Goal: Transaction & Acquisition: Purchase product/service

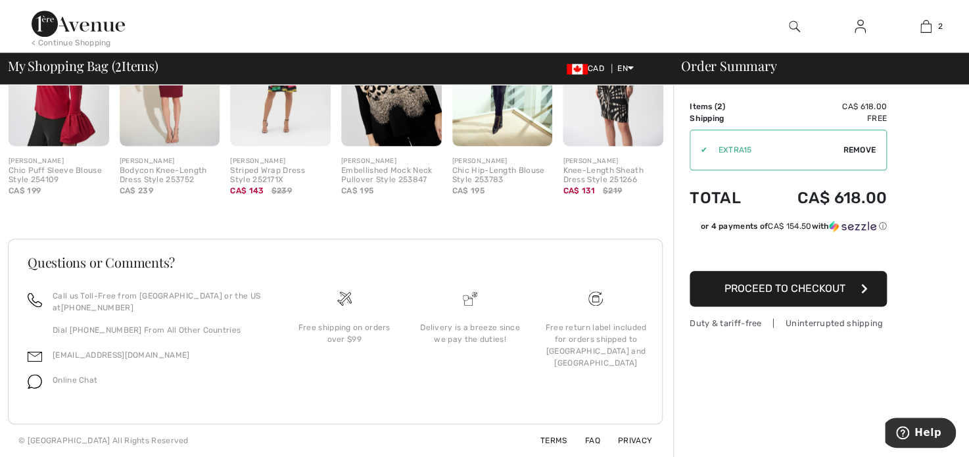
scroll to position [695, 0]
click at [593, 325] on div "Free return label included for orders shipped to [GEOGRAPHIC_DATA] and [GEOGRAP…" at bounding box center [595, 344] width 104 height 47
click at [591, 291] on img at bounding box center [595, 298] width 14 height 14
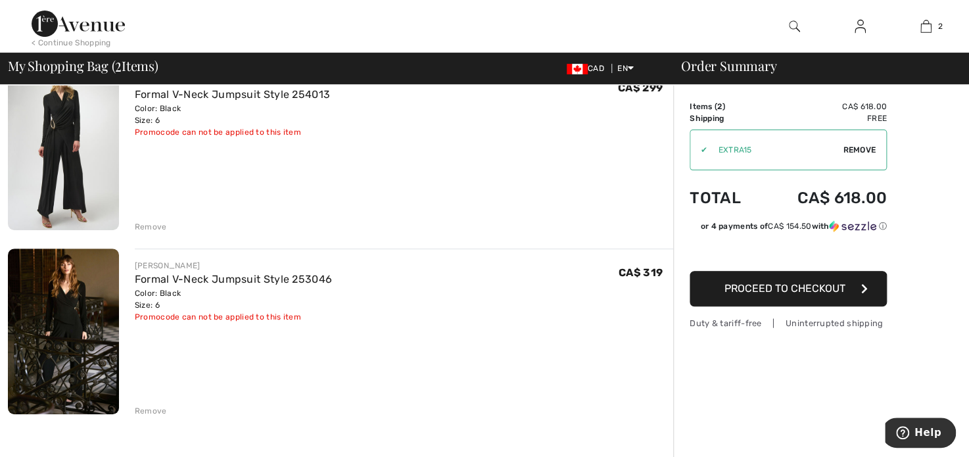
scroll to position [0, 0]
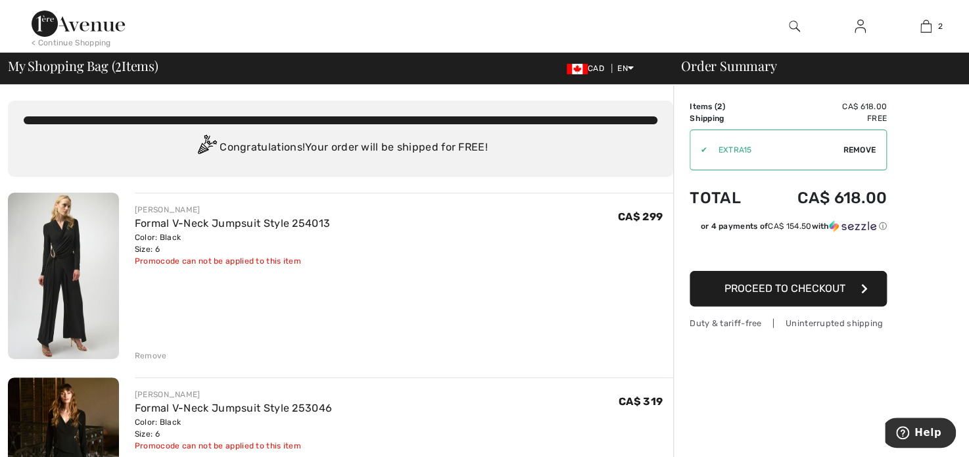
click at [835, 294] on span "Proceed to Checkout" at bounding box center [784, 288] width 121 height 12
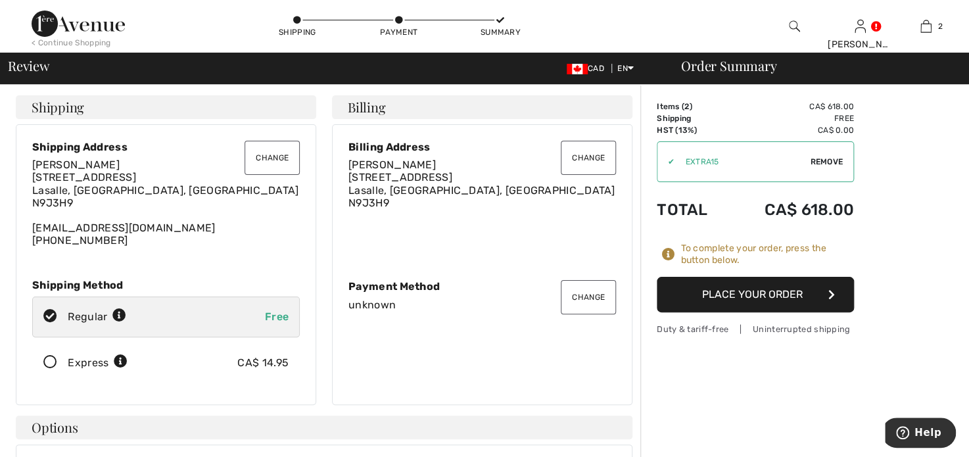
click at [761, 310] on button "Place Your Order" at bounding box center [754, 294] width 197 height 35
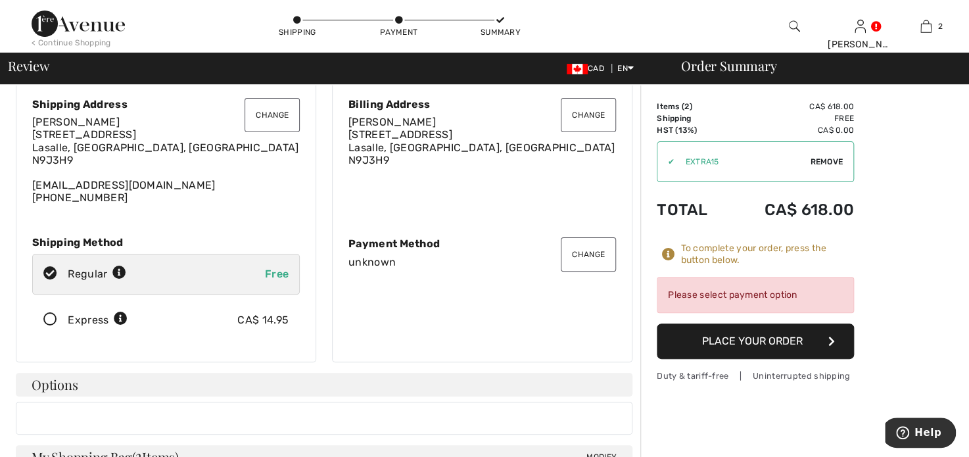
scroll to position [66, 0]
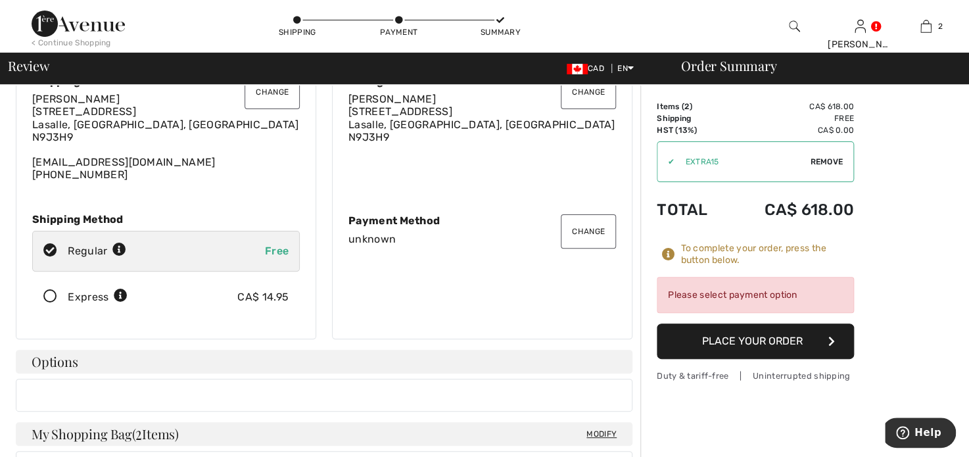
click at [581, 248] on button "Change" at bounding box center [588, 231] width 55 height 34
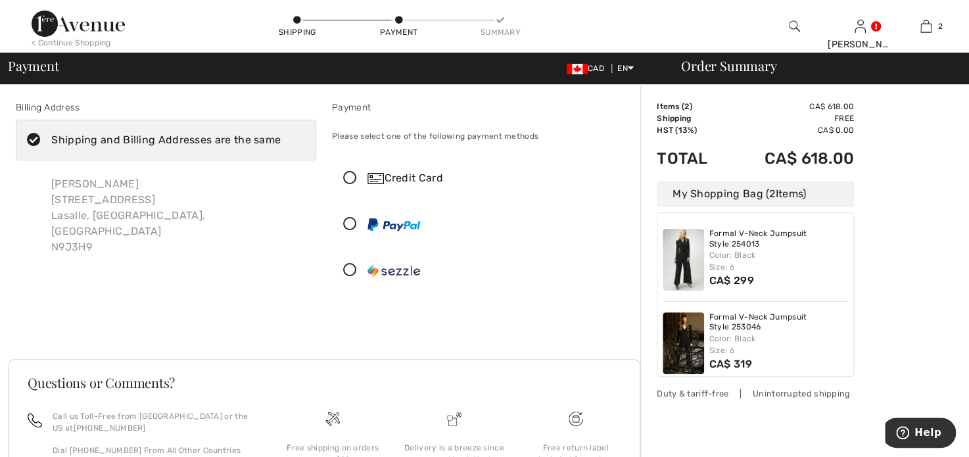
click at [356, 185] on icon at bounding box center [350, 179] width 35 height 14
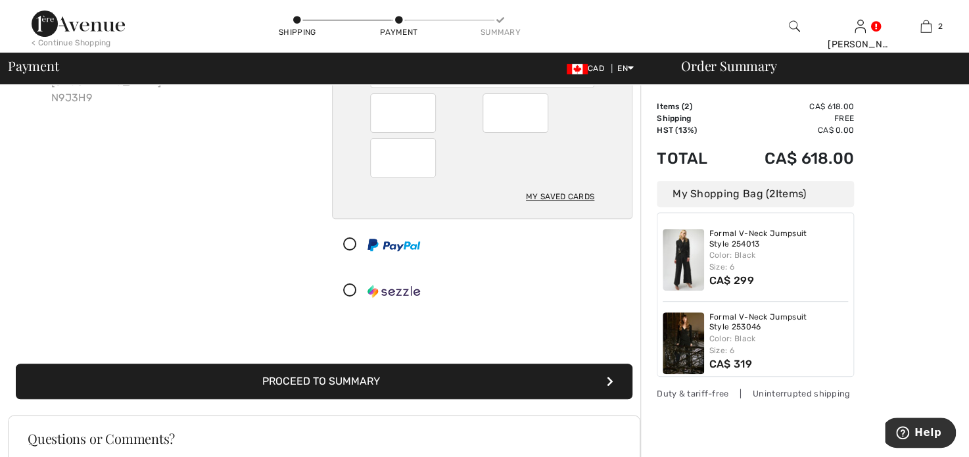
scroll to position [263, 0]
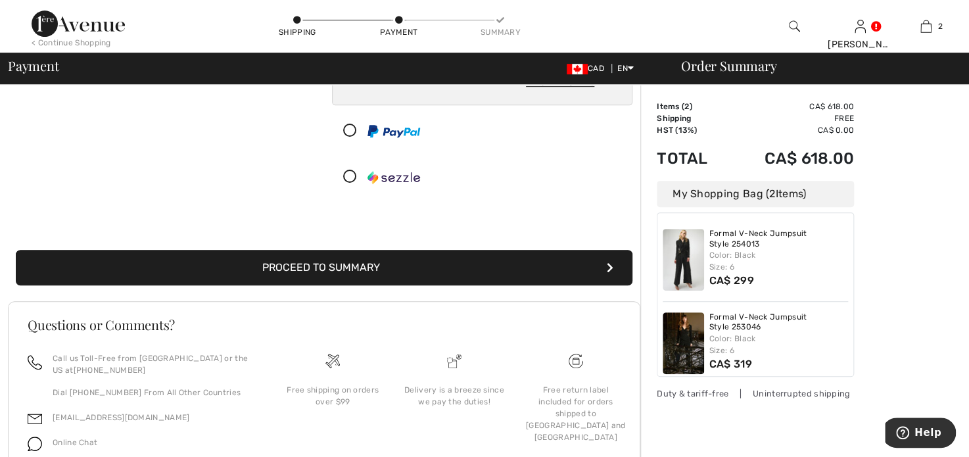
click at [608, 273] on icon "submit" at bounding box center [610, 267] width 7 height 11
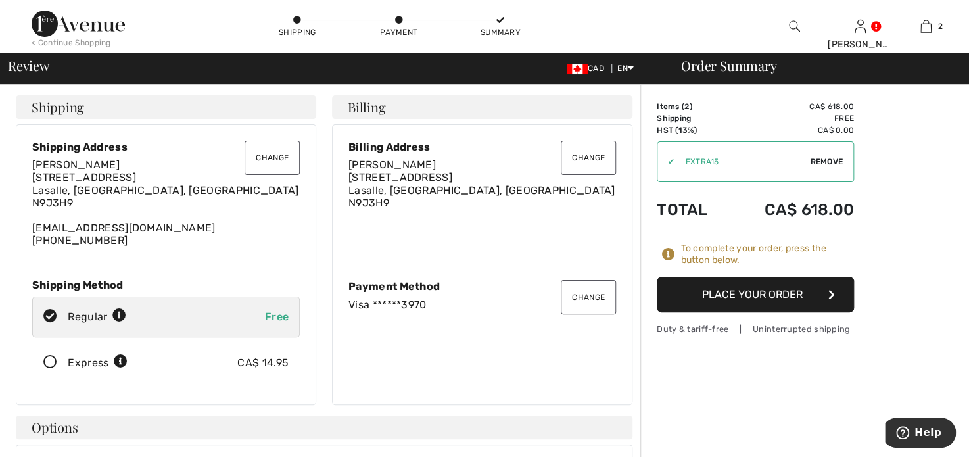
click at [832, 300] on icon "button" at bounding box center [831, 294] width 7 height 11
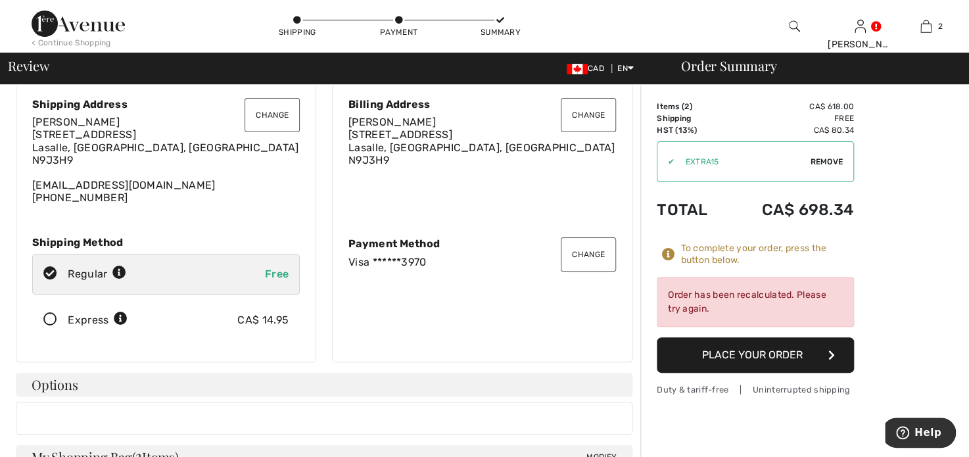
scroll to position [66, 0]
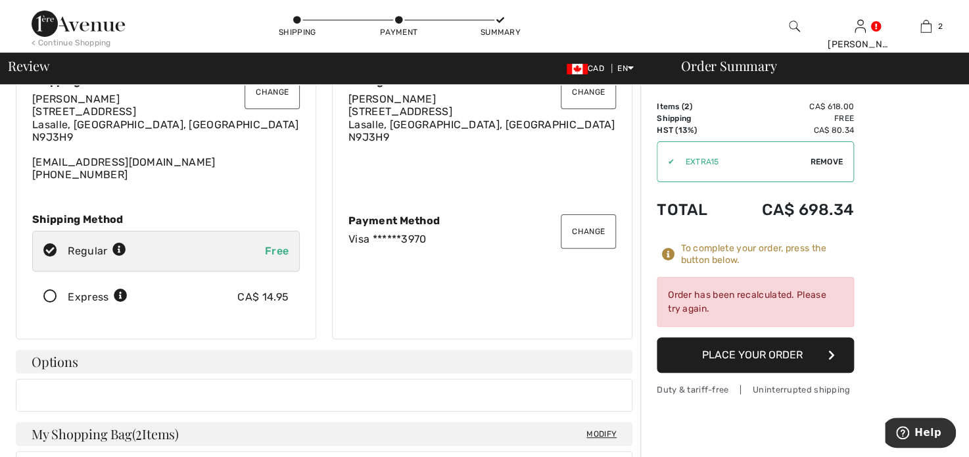
click at [779, 373] on button "Place Your Order" at bounding box center [754, 354] width 197 height 35
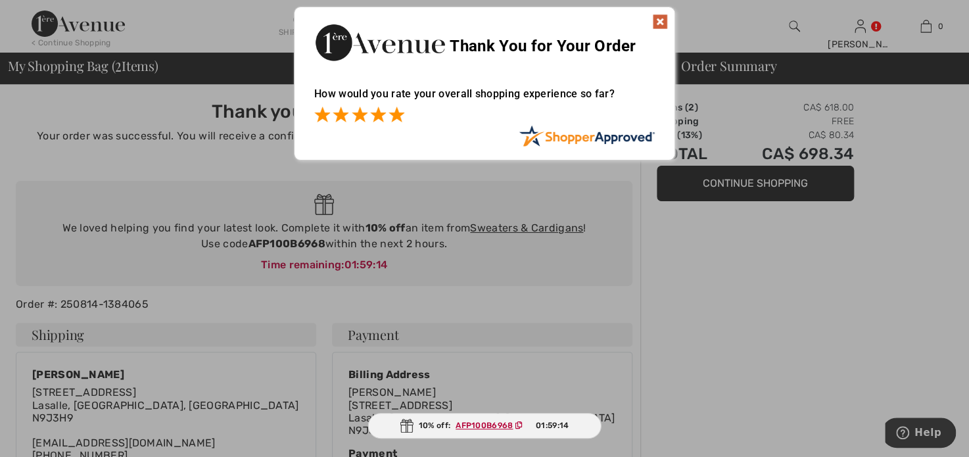
click at [400, 116] on span at bounding box center [396, 114] width 16 height 16
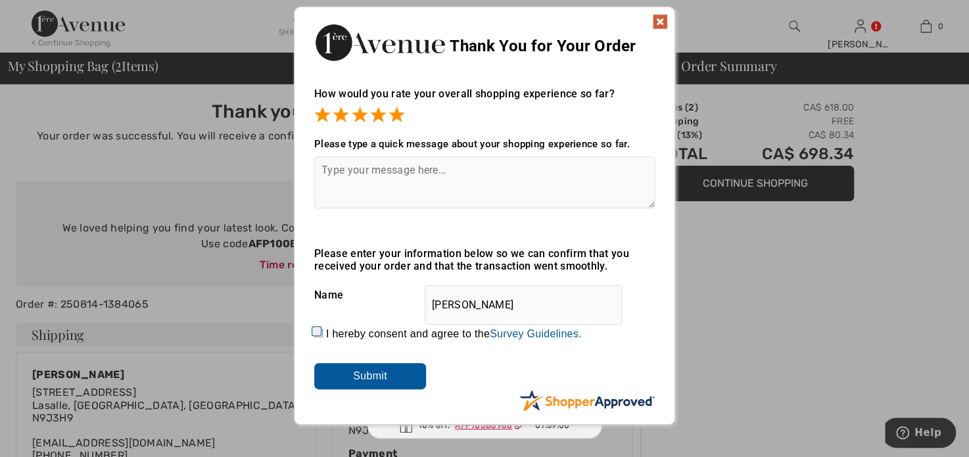
click at [318, 330] on input "I hereby consent and agree to the By submitting a review, you grant permission …" at bounding box center [318, 333] width 9 height 9
checkbox input "true"
click at [373, 379] on input "Submit" at bounding box center [370, 376] width 112 height 26
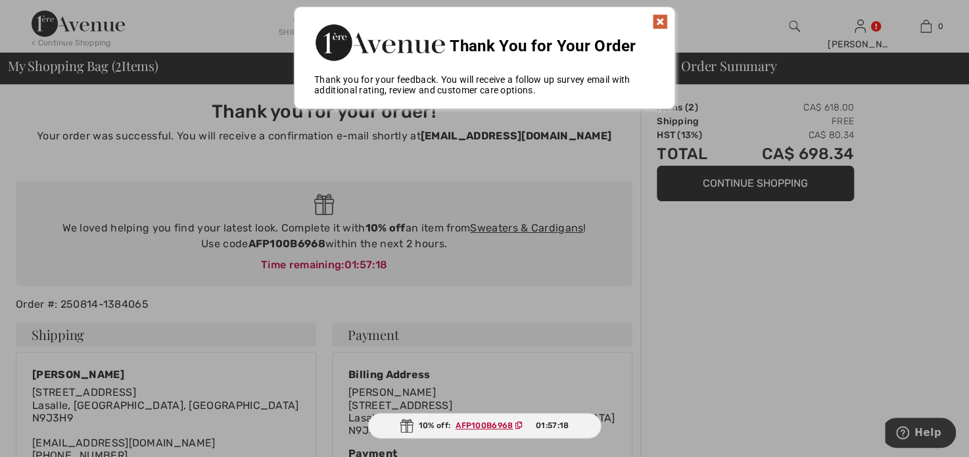
click at [658, 19] on img at bounding box center [660, 22] width 16 height 16
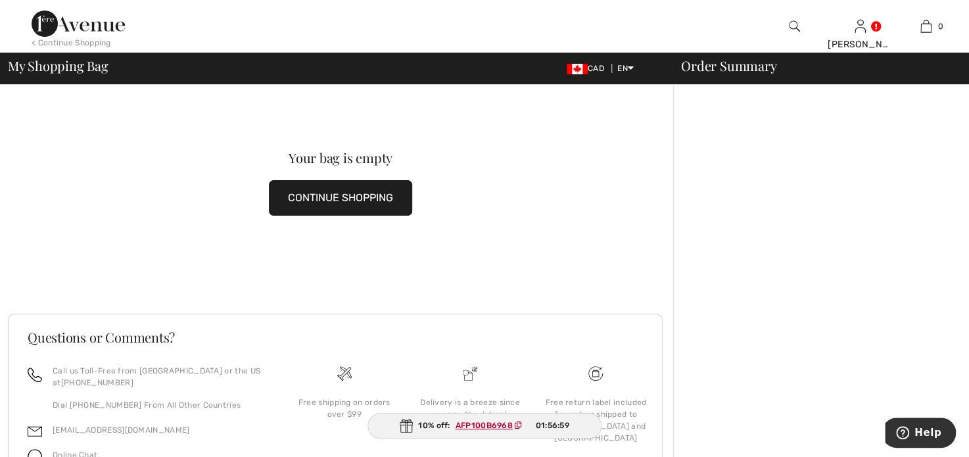
click at [337, 205] on button "CONTINUE SHOPPING" at bounding box center [340, 197] width 143 height 35
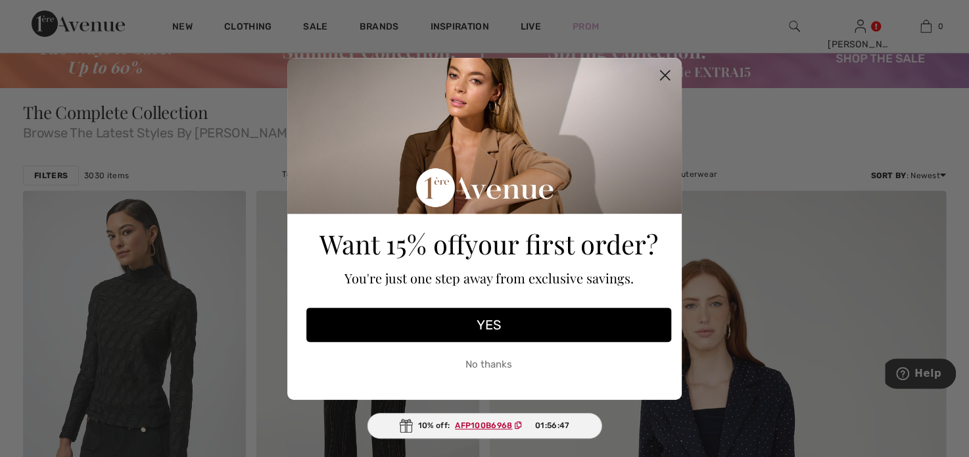
scroll to position [131, 0]
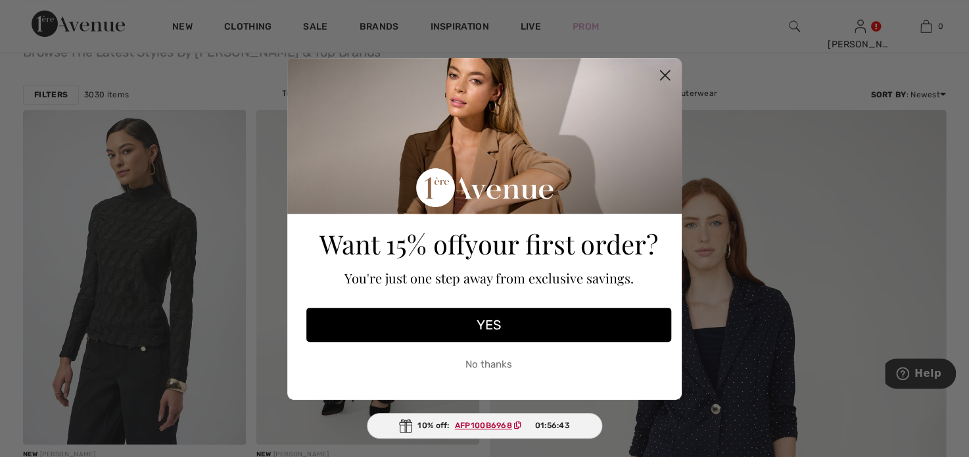
click at [505, 365] on button "No thanks" at bounding box center [488, 364] width 365 height 33
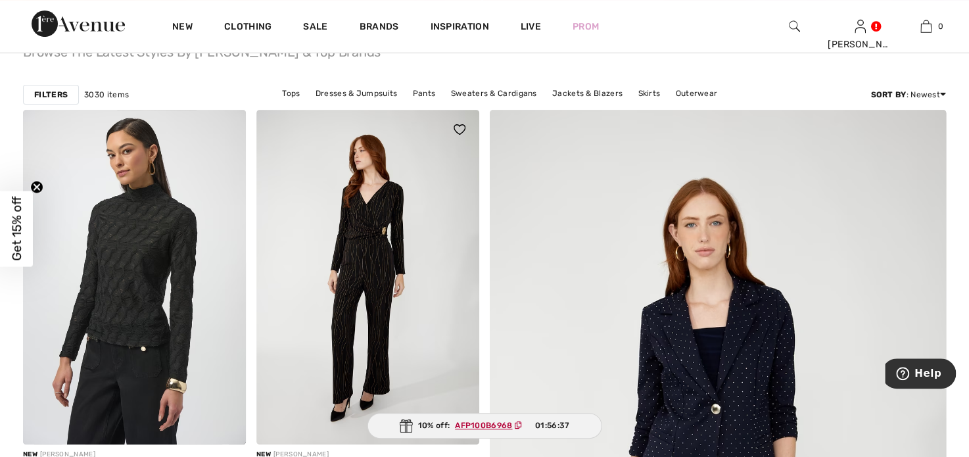
click at [372, 269] on img at bounding box center [367, 277] width 223 height 334
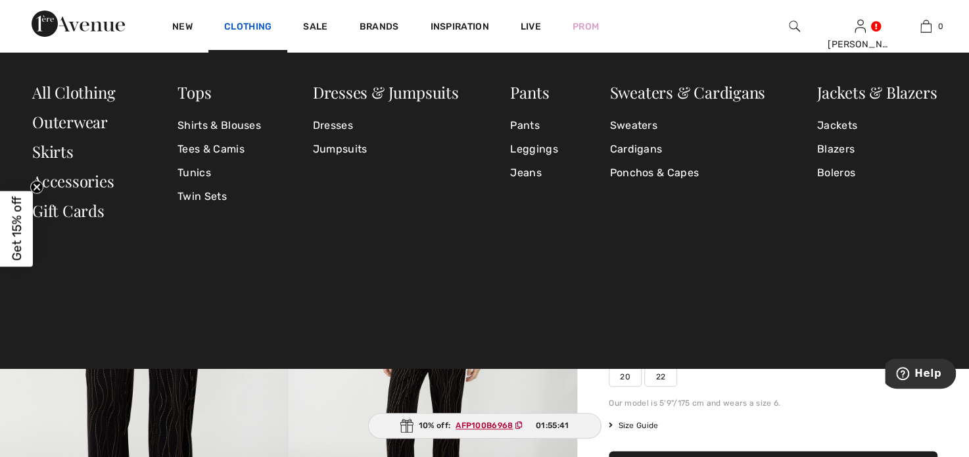
click at [266, 21] on link "Clothing" at bounding box center [247, 28] width 47 height 14
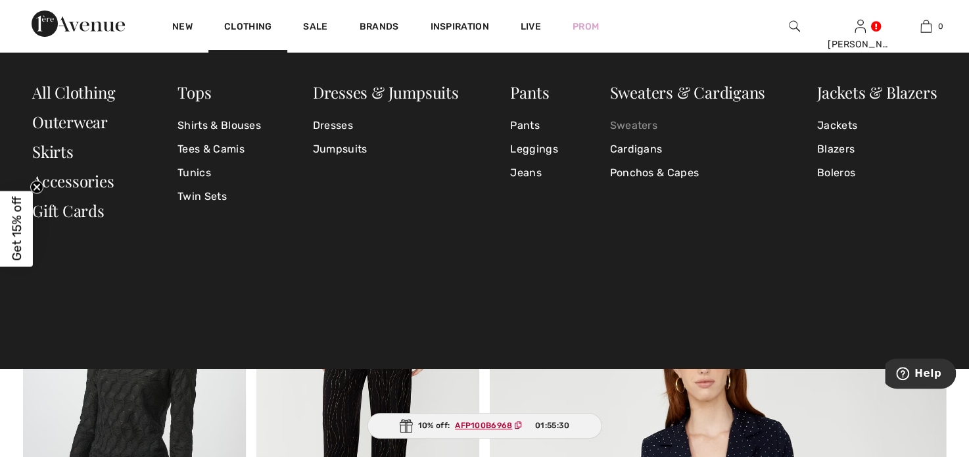
click at [622, 125] on link "Sweaters" at bounding box center [687, 126] width 156 height 24
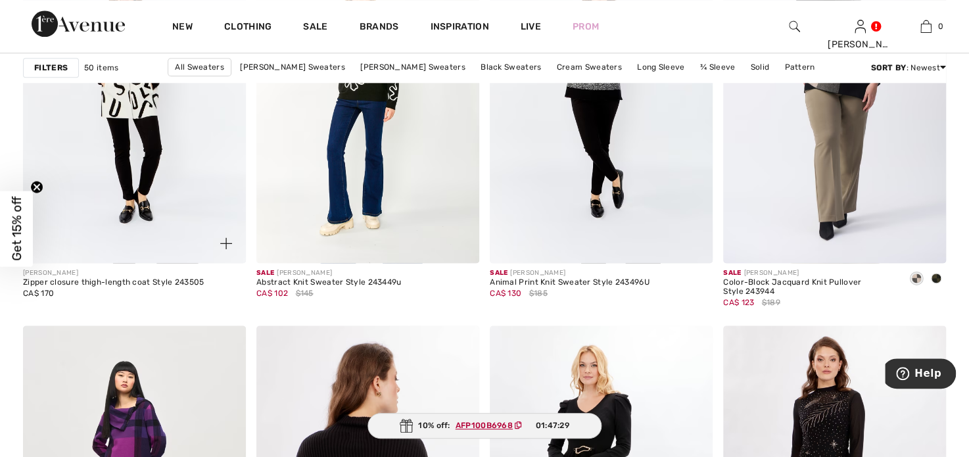
scroll to position [5520, 0]
